Goal: Task Accomplishment & Management: Use online tool/utility

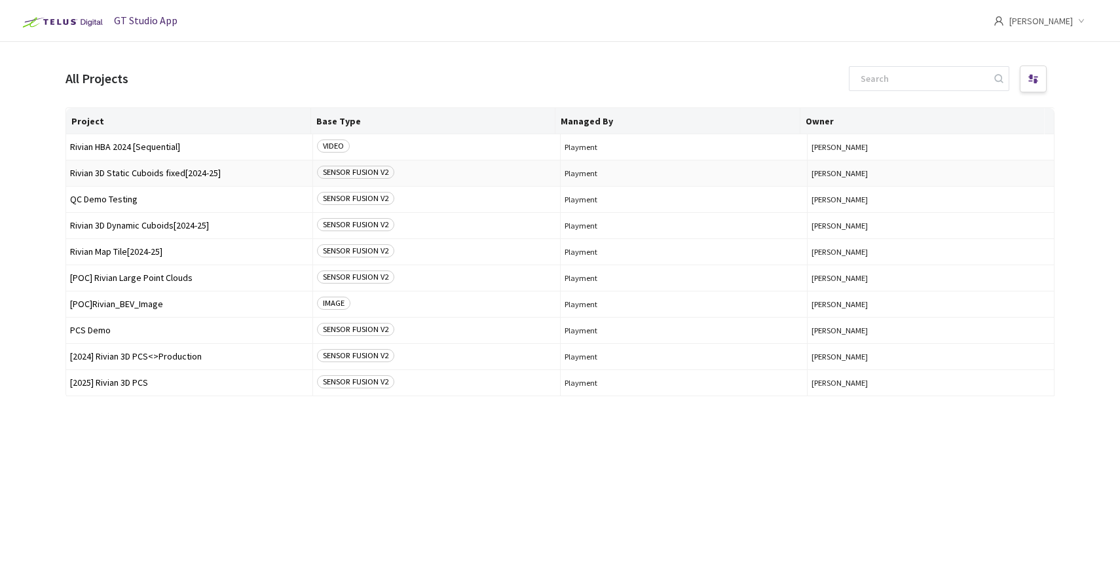
click at [138, 174] on span "Rivian 3D Static Cuboids fixed[2024-25]" at bounding box center [189, 173] width 238 height 10
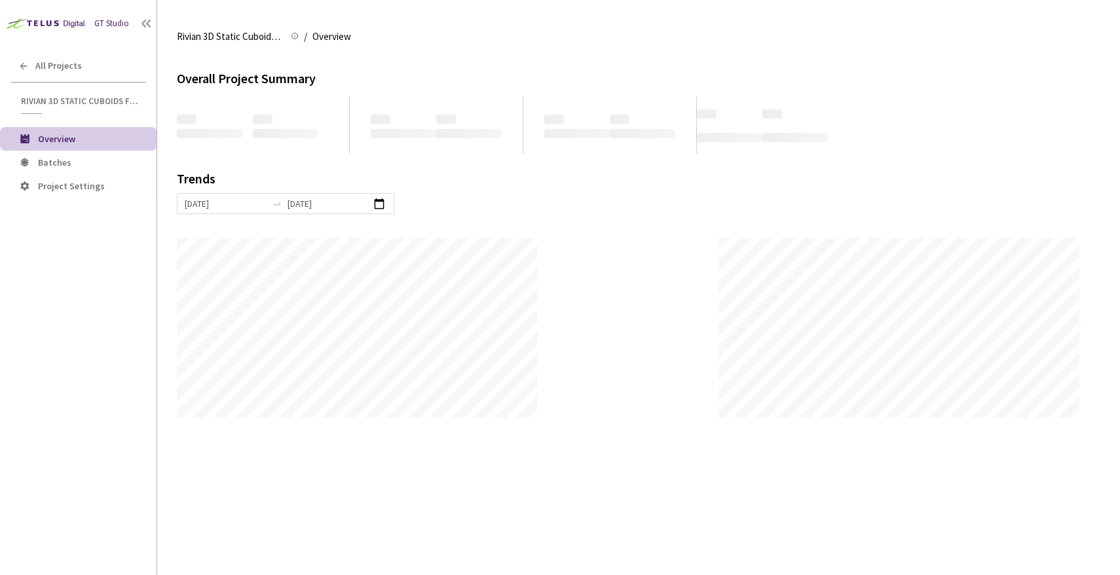
scroll to position [575, 1120]
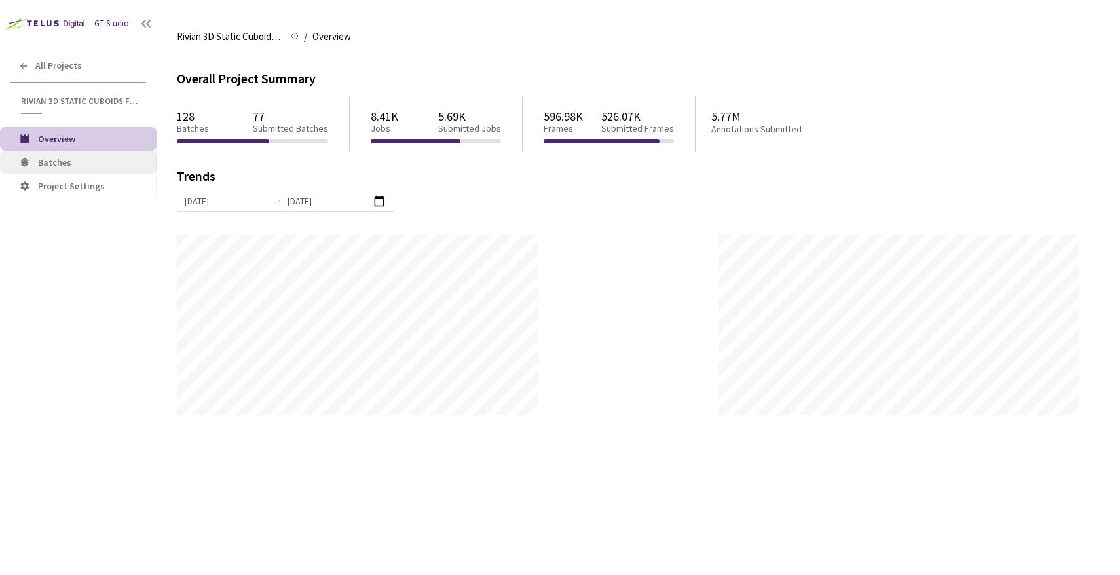
click at [55, 159] on span "Batches" at bounding box center [54, 163] width 33 height 12
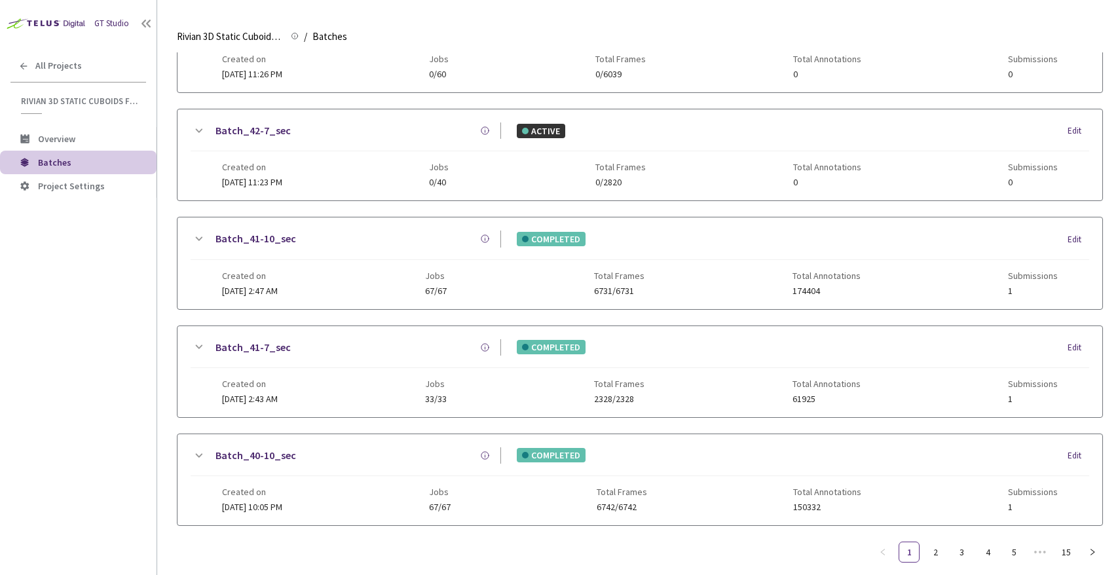
scroll to position [554, 0]
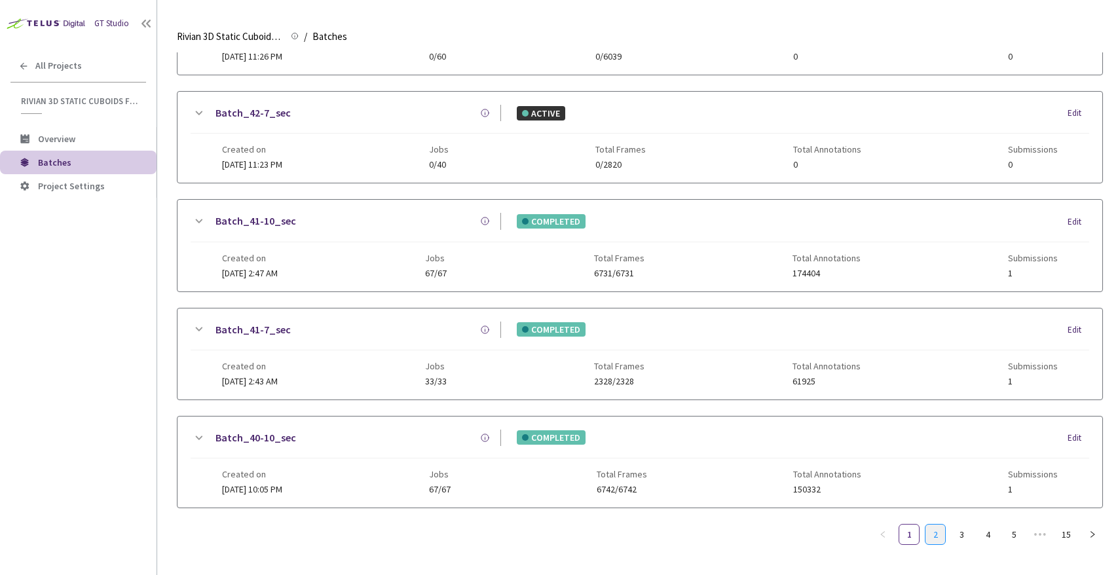
click at [929, 528] on link "2" at bounding box center [936, 535] width 20 height 20
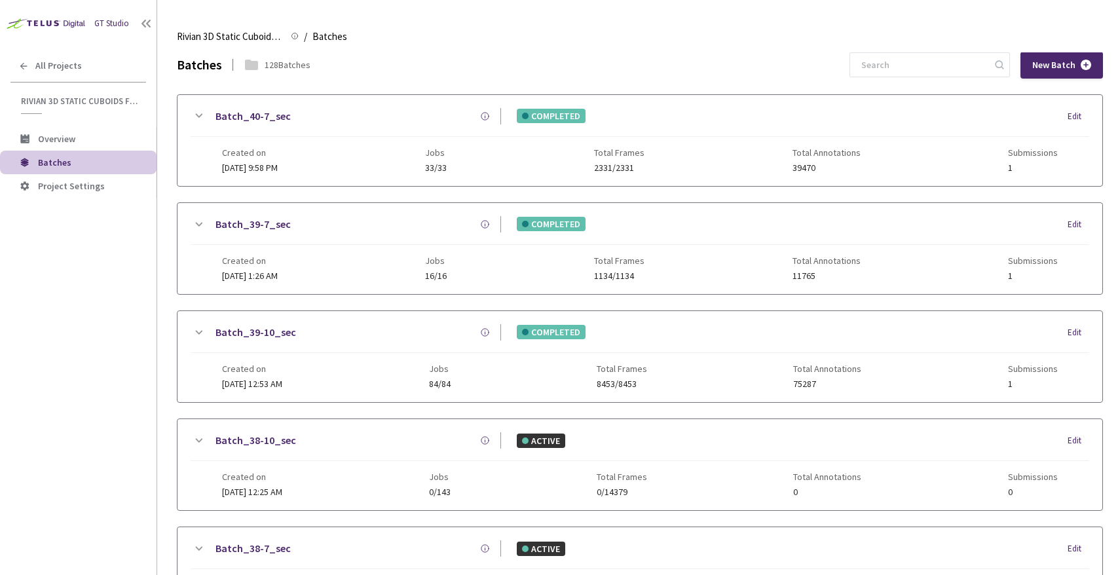
scroll to position [0, 0]
click at [267, 221] on link "Batch_39-7_sec" at bounding box center [253, 225] width 75 height 16
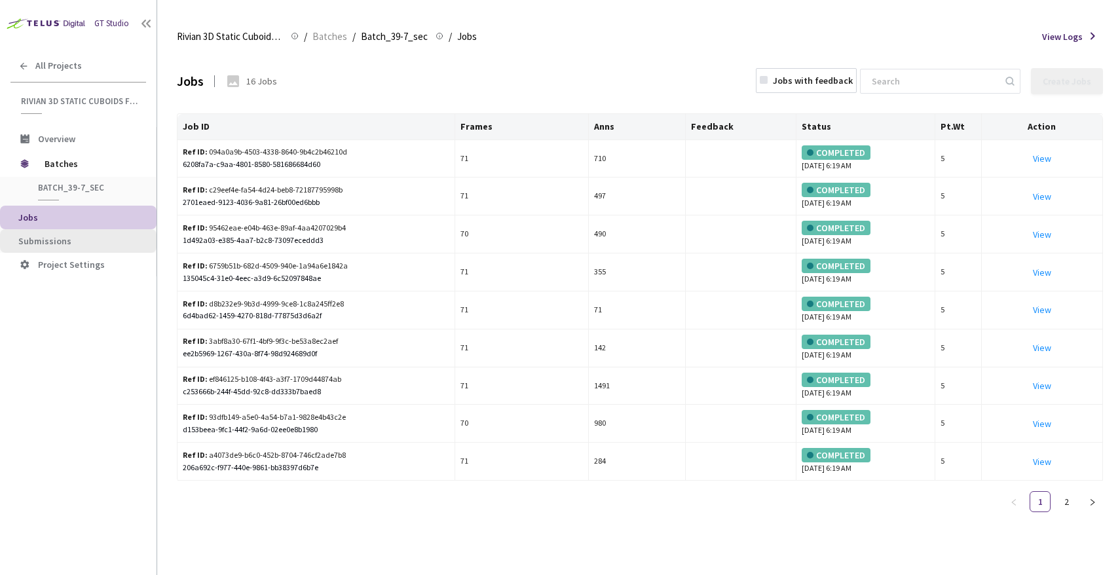
click at [81, 230] on li "Submissions" at bounding box center [78, 241] width 157 height 24
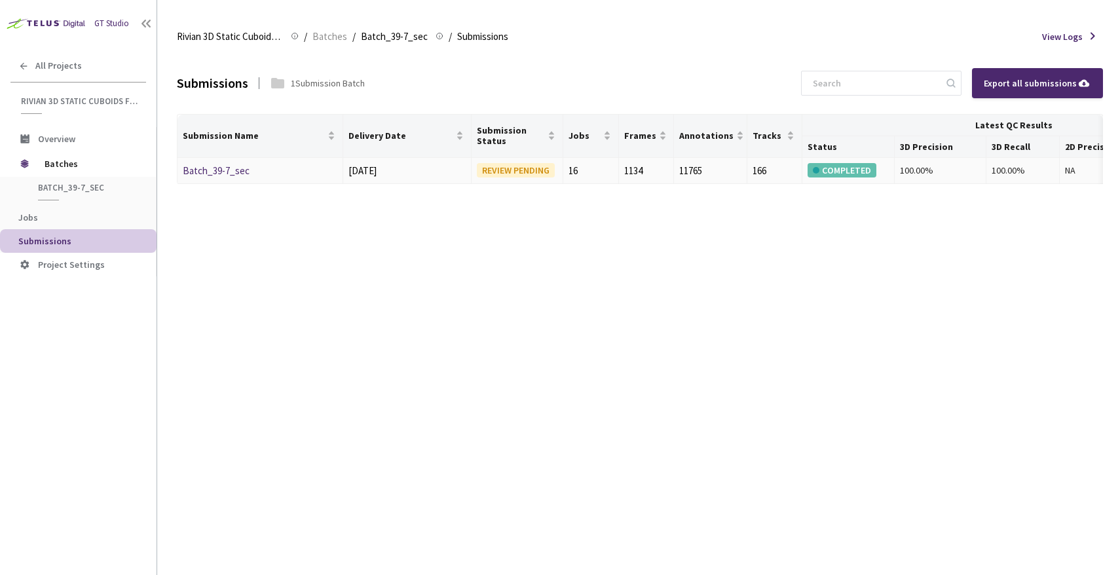
click at [214, 168] on link "Batch_39-7_sec" at bounding box center [216, 170] width 67 height 12
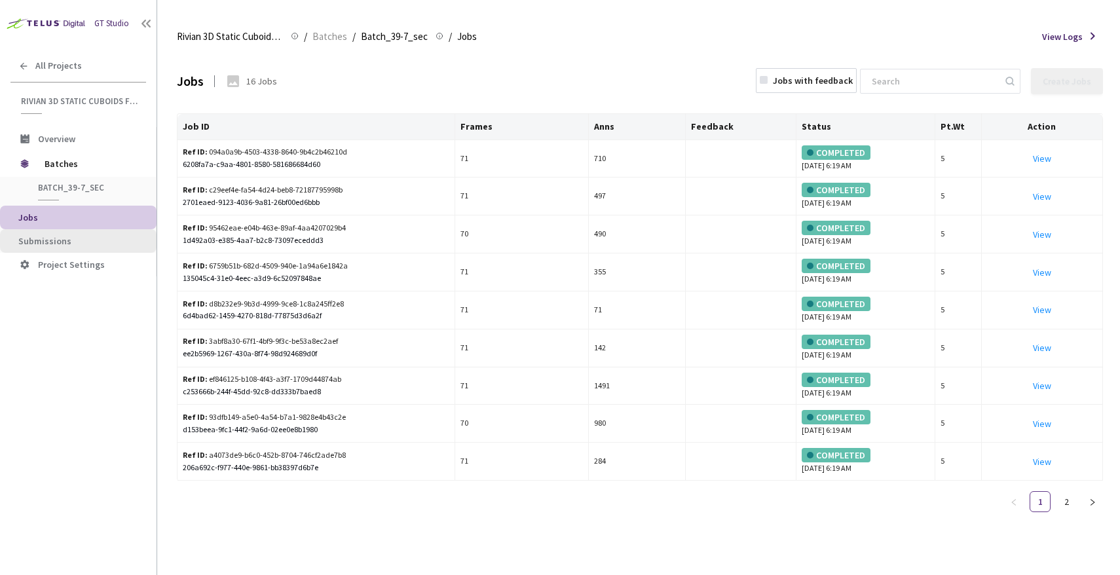
click at [66, 231] on li "Submissions" at bounding box center [78, 241] width 157 height 24
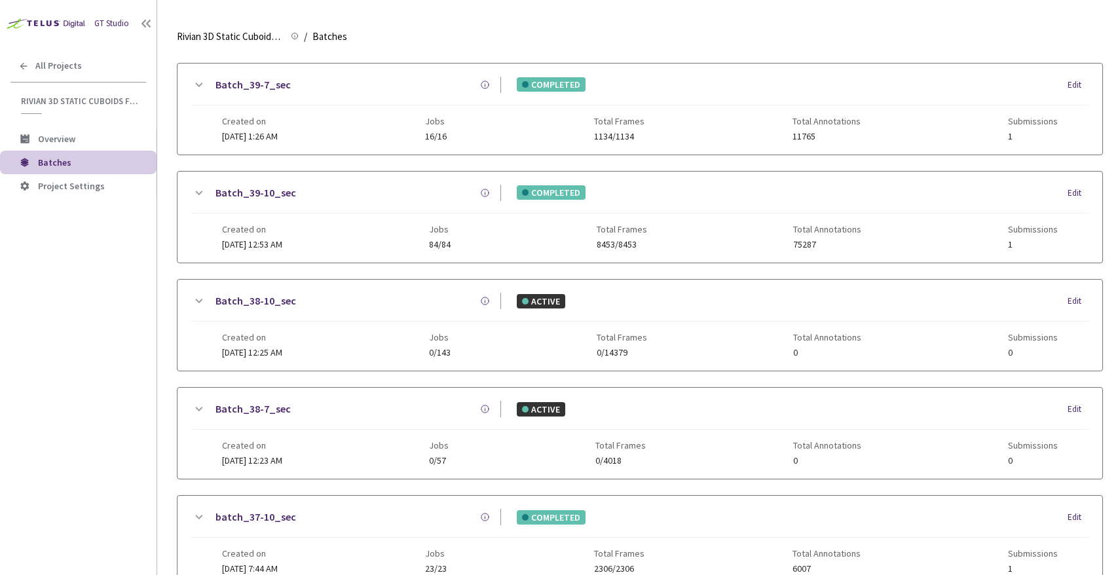
scroll to position [140, 0]
click at [255, 191] on link "Batch_39-10_sec" at bounding box center [256, 193] width 81 height 16
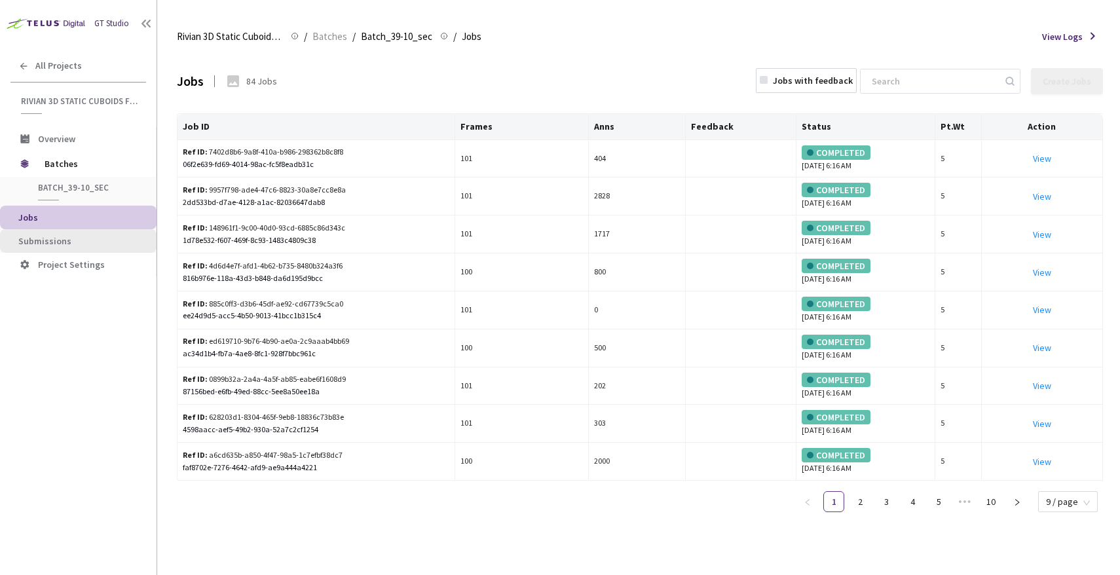
click at [29, 243] on span "Submissions" at bounding box center [44, 241] width 53 height 12
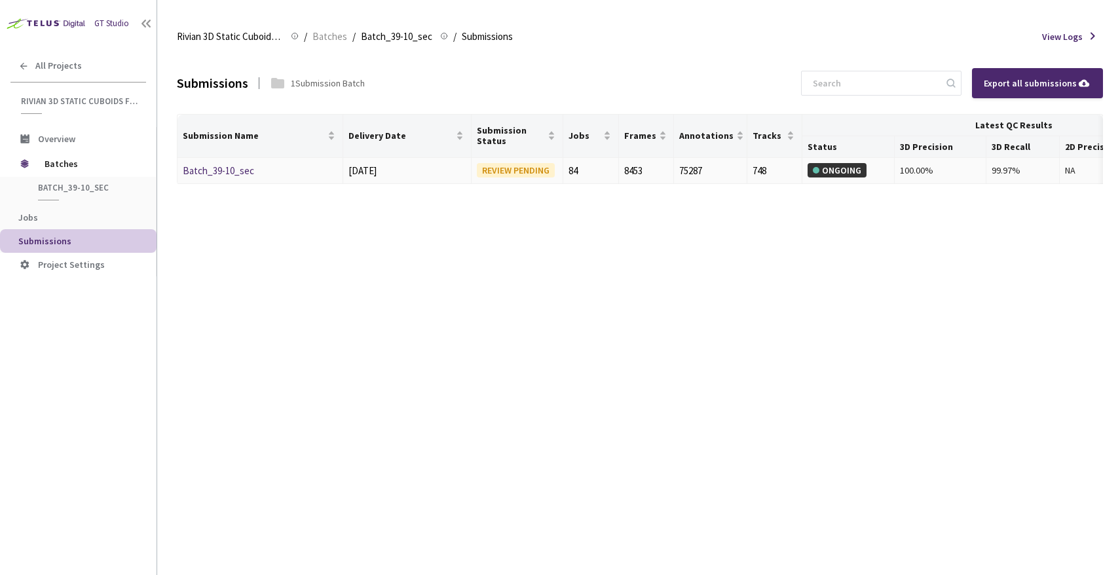
click at [233, 167] on link "Batch_39-10_sec" at bounding box center [218, 170] width 71 height 12
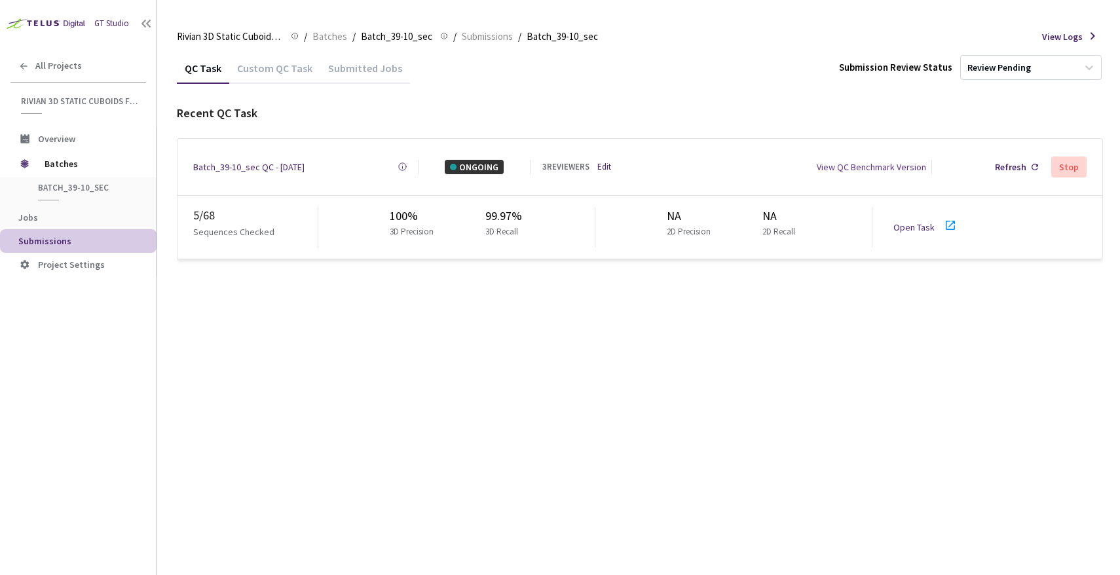
click at [908, 221] on link "Open Task" at bounding box center [913, 227] width 41 height 12
